Goal: Task Accomplishment & Management: Complete application form

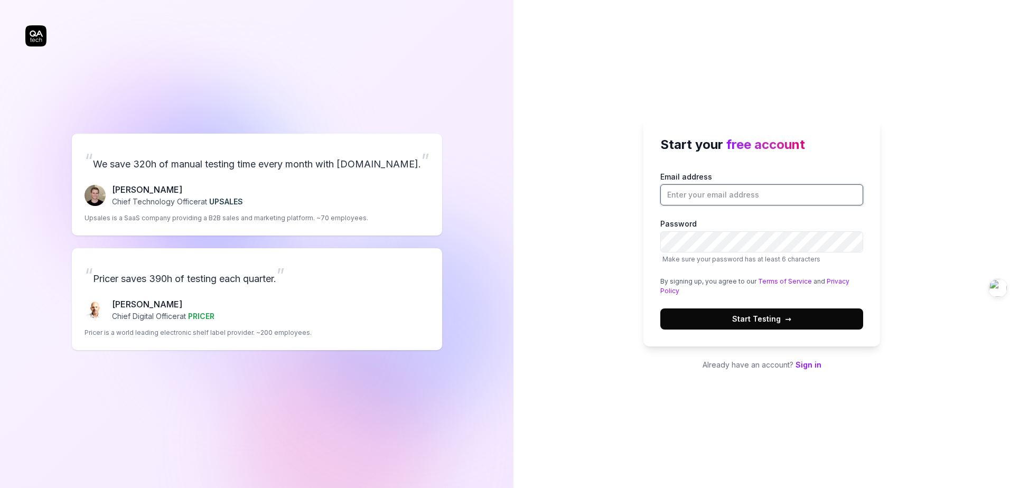
click at [773, 200] on input "Email address" at bounding box center [761, 194] width 203 height 21
type input "[EMAIL_ADDRESS][DOMAIN_NAME]"
click at [808, 364] on link "Sign in" at bounding box center [809, 364] width 26 height 9
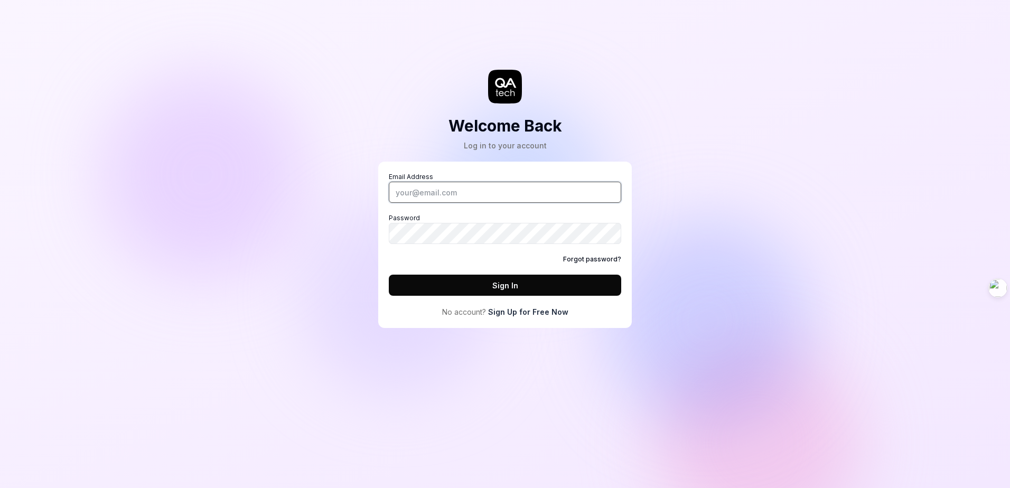
click at [489, 191] on input "Email Address" at bounding box center [505, 192] width 232 height 21
type input "[EMAIL_ADDRESS][DOMAIN_NAME]"
click at [541, 308] on link "Sign Up for Free Now" at bounding box center [528, 311] width 80 height 11
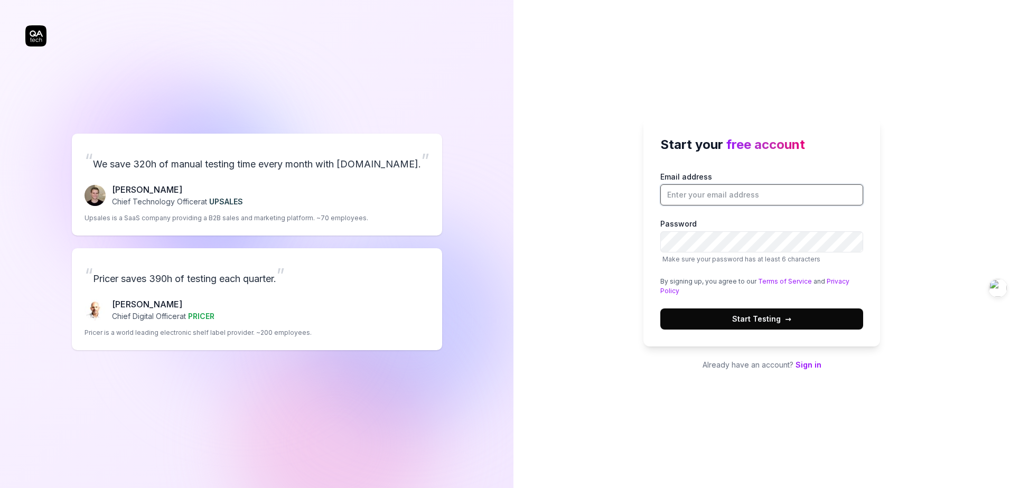
click at [691, 197] on input "Email address" at bounding box center [761, 194] width 203 height 21
type input "[EMAIL_ADDRESS][DOMAIN_NAME]"
click at [749, 310] on button "Start Testing →" at bounding box center [761, 318] width 203 height 21
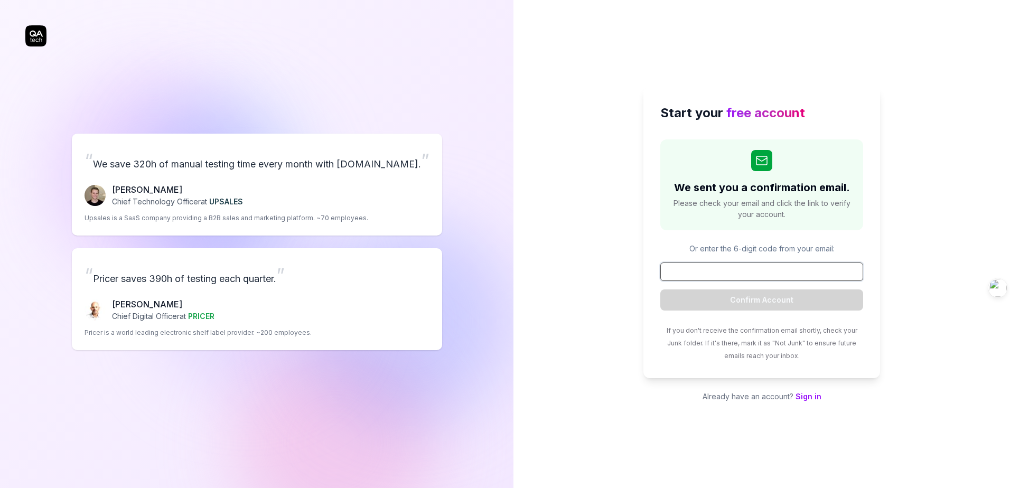
click at [752, 268] on input at bounding box center [761, 272] width 203 height 18
type input "3"
click at [809, 396] on link "Sign in" at bounding box center [809, 396] width 26 height 9
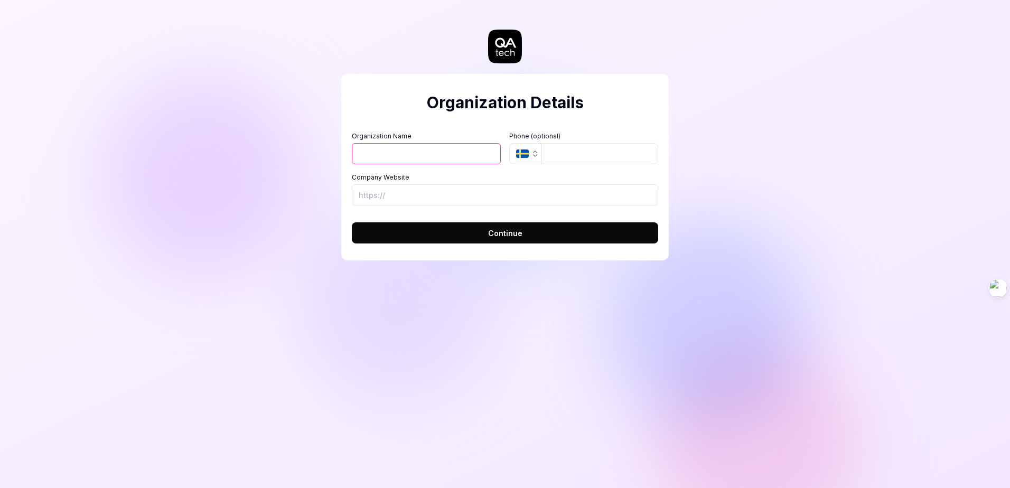
click at [399, 156] on input "Organization Name" at bounding box center [426, 153] width 149 height 21
type input "[GEOGRAPHIC_DATA]"
click at [536, 154] on icon "button" at bounding box center [535, 153] width 8 height 8
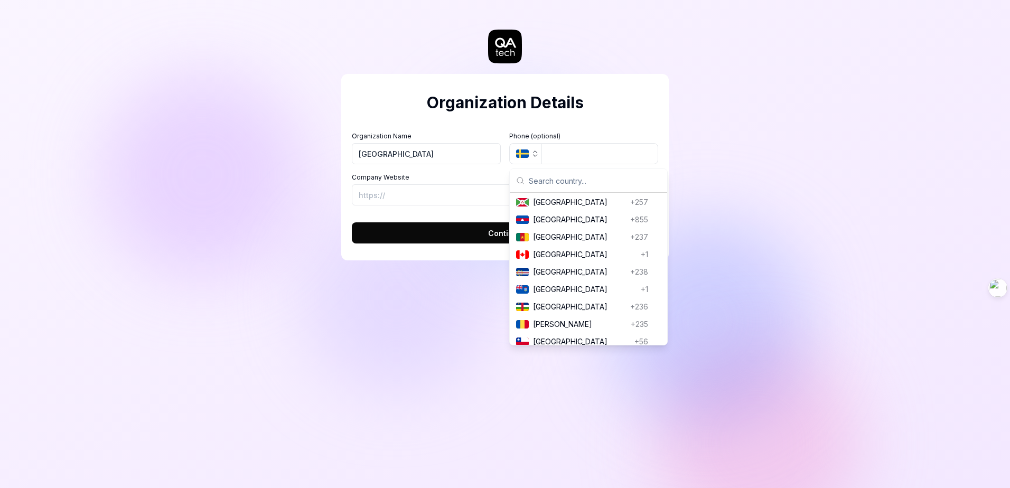
scroll to position [740, 0]
click at [549, 259] on span "[GEOGRAPHIC_DATA]" at bounding box center [581, 253] width 97 height 11
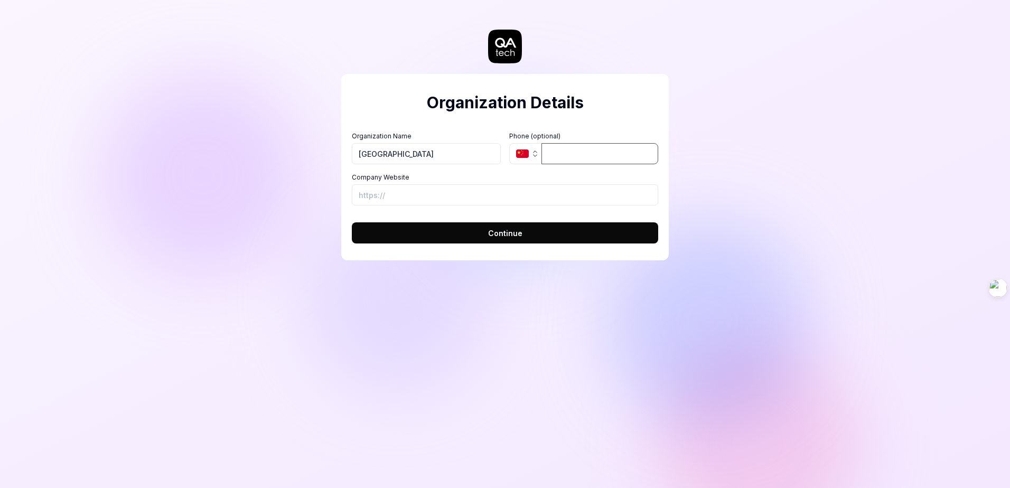
click at [560, 149] on input "tel" at bounding box center [599, 153] width 117 height 21
type input "[PHONE_NUMBER]"
click at [413, 195] on input "Company Website" at bounding box center [505, 194] width 306 height 21
click at [499, 239] on button "Continue" at bounding box center [505, 232] width 306 height 21
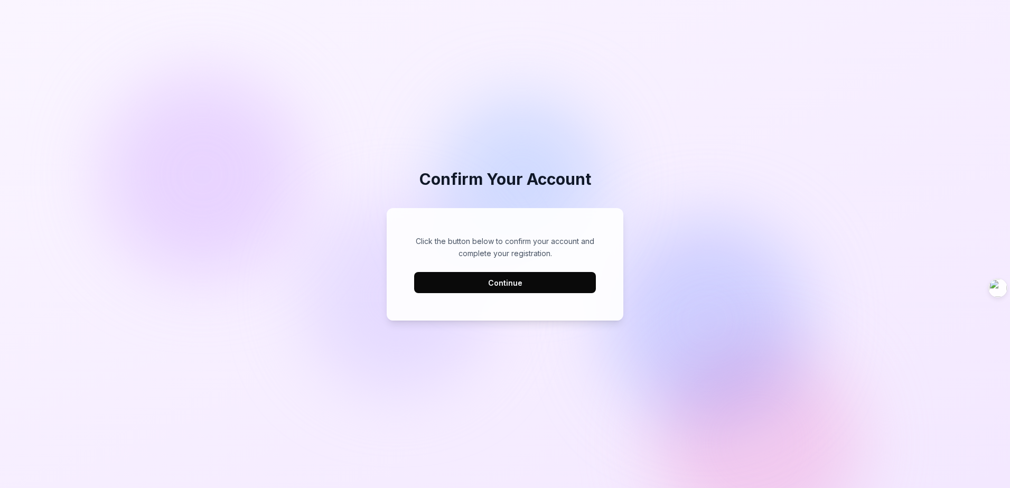
click at [528, 284] on button "Continue" at bounding box center [505, 282] width 182 height 21
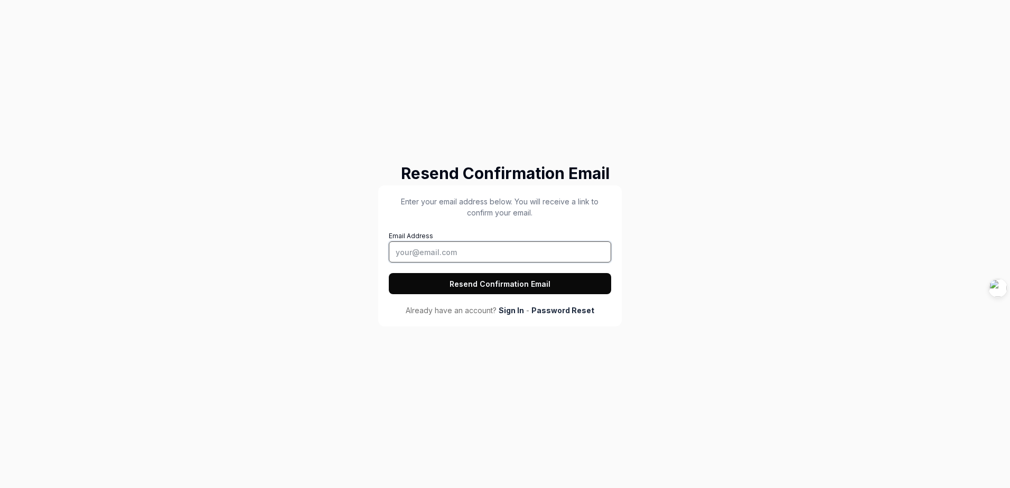
click at [478, 249] on input "Email Address" at bounding box center [500, 251] width 222 height 21
type input "[EMAIL_ADDRESS][DOMAIN_NAME]"
click at [489, 282] on button "Resend Confirmation Email" at bounding box center [500, 283] width 222 height 21
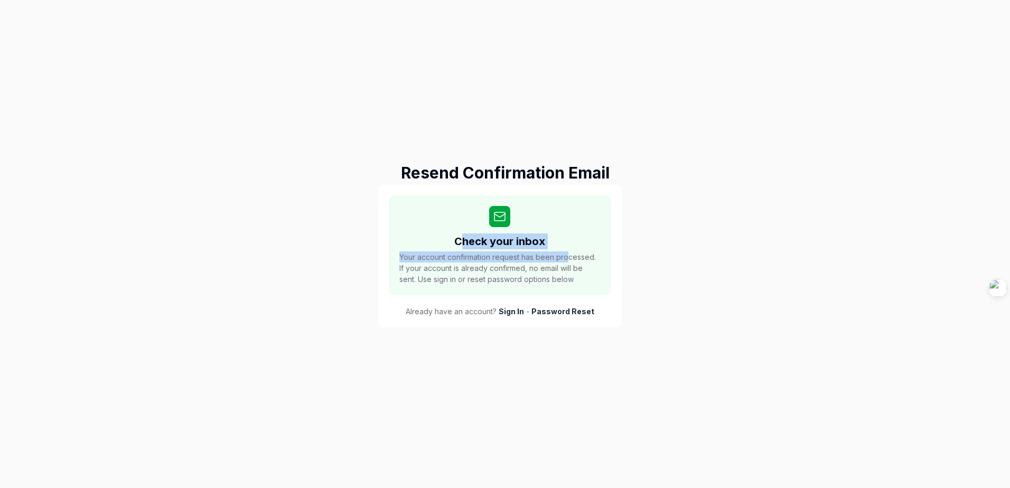
drag, startPoint x: 463, startPoint y: 246, endPoint x: 568, endPoint y: 239, distance: 105.8
click at [568, 239] on div "Check your inbox Your account confirmation request has been processed. If your …" at bounding box center [500, 245] width 222 height 100
click at [453, 239] on div "Check your inbox Your account confirmation request has been processed. If your …" at bounding box center [500, 245] width 222 height 100
drag, startPoint x: 447, startPoint y: 259, endPoint x: 557, endPoint y: 259, distance: 109.3
click at [557, 259] on span "Your account confirmation request has been processed. If your account is alread…" at bounding box center [499, 267] width 201 height 33
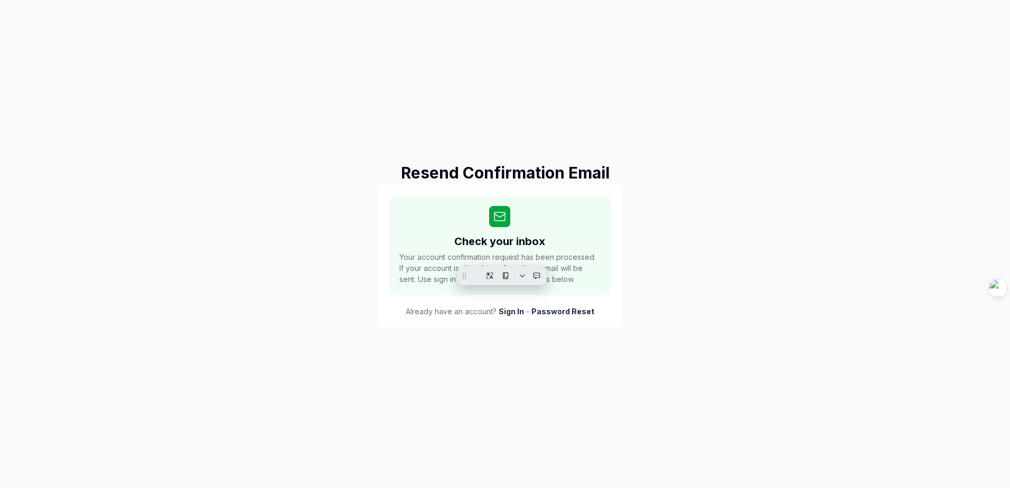
click at [430, 265] on span "Your account confirmation request has been processed. If your account is alread…" at bounding box center [499, 267] width 201 height 33
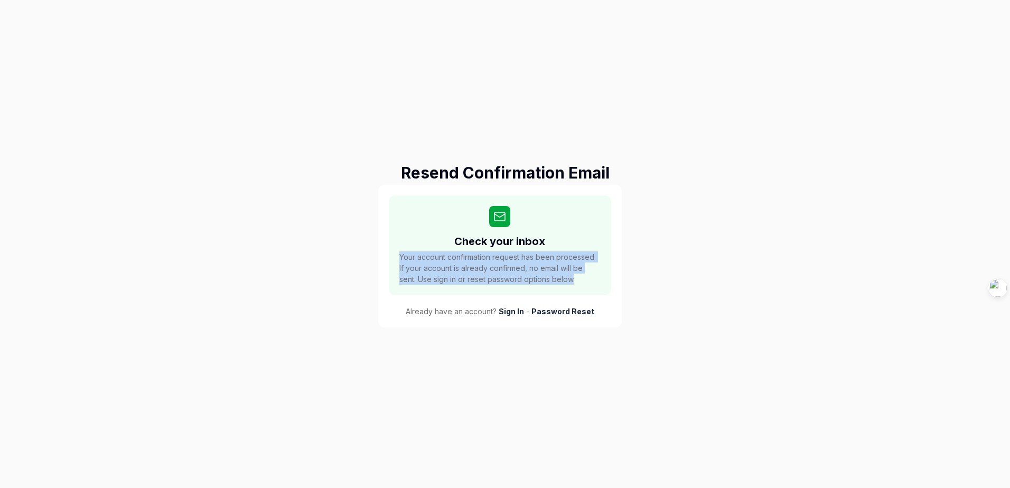
drag, startPoint x: 397, startPoint y: 254, endPoint x: 579, endPoint y: 289, distance: 185.6
click at [579, 289] on div "Check your inbox Your account confirmation request has been processed. If your …" at bounding box center [500, 245] width 222 height 100
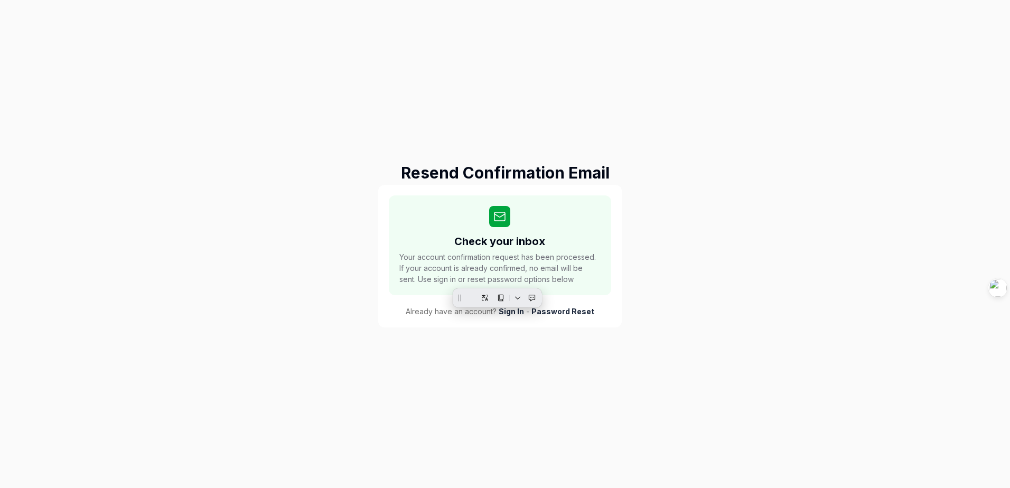
drag, startPoint x: 579, startPoint y: 289, endPoint x: 548, endPoint y: 325, distance: 47.2
click at [548, 325] on div "Check your inbox Your account confirmation request has been processed. If your …" at bounding box center [500, 256] width 244 height 143
click at [512, 313] on link "Sign In" at bounding box center [511, 311] width 25 height 11
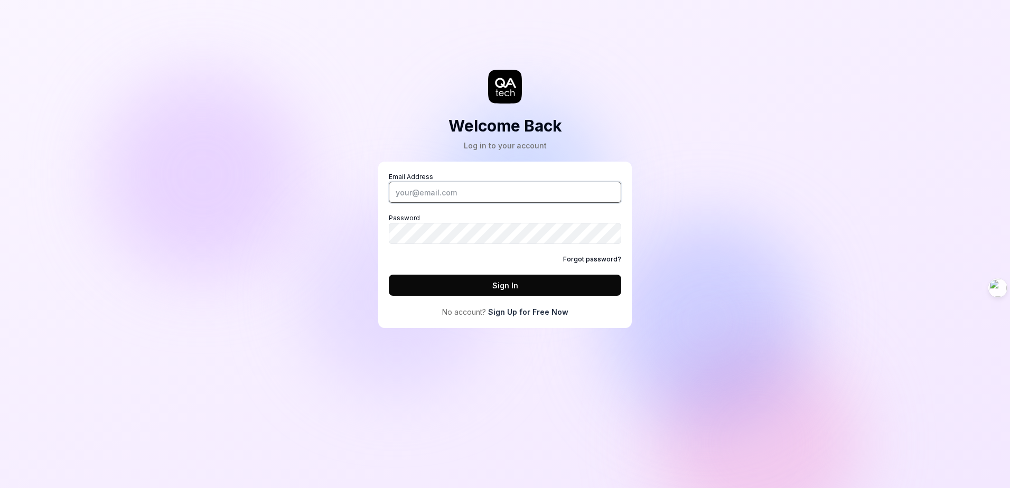
click at [421, 186] on input "Email Address" at bounding box center [505, 192] width 232 height 21
type input "[EMAIL_ADDRESS][DOMAIN_NAME]"
click at [531, 284] on button "Sign In" at bounding box center [505, 285] width 232 height 21
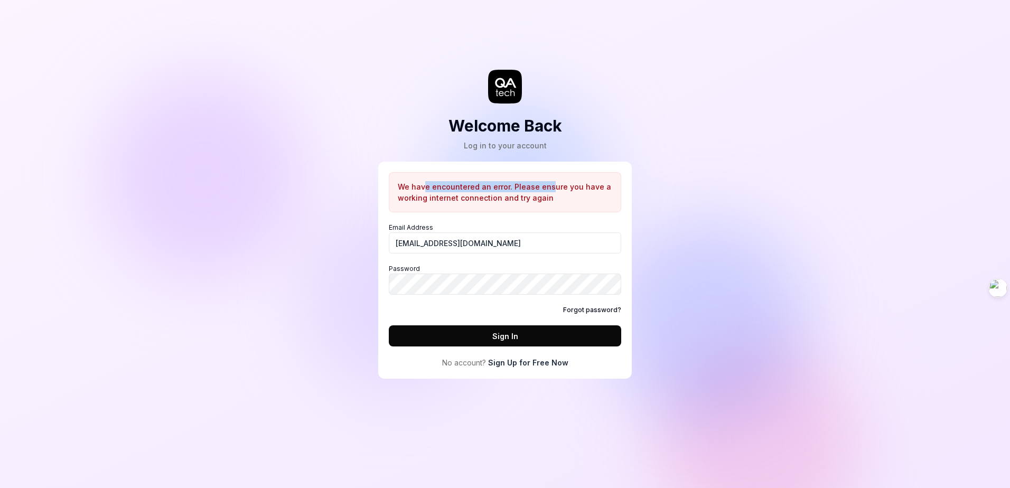
drag, startPoint x: 425, startPoint y: 186, endPoint x: 548, endPoint y: 186, distance: 122.6
click at [548, 186] on p "We have encountered an error. Please ensure you have a working internet connect…" at bounding box center [505, 192] width 214 height 22
click at [429, 207] on div "We have encountered an error. Please ensure you have a working internet connect…" at bounding box center [505, 192] width 232 height 40
click at [543, 332] on button "Sign In" at bounding box center [505, 335] width 232 height 21
